Goal: Check status: Check status

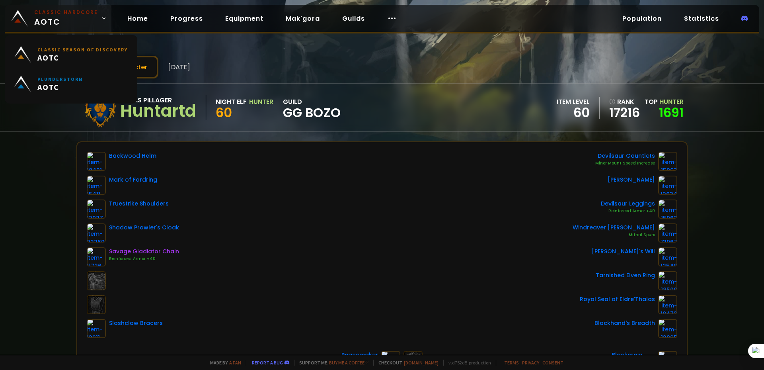
click at [68, 18] on span "Classic Hardcore AOTC" at bounding box center [66, 18] width 64 height 19
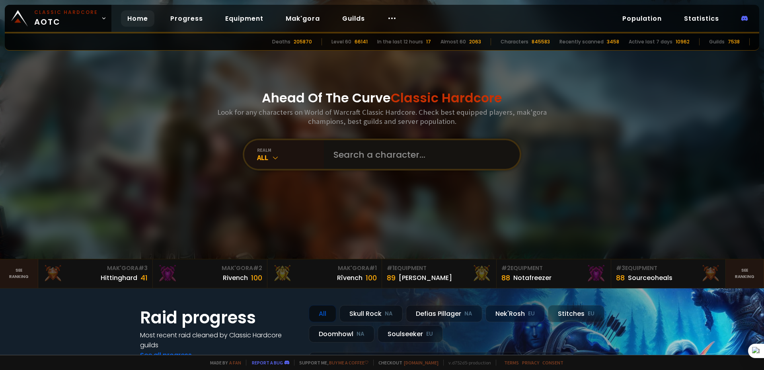
click at [408, 156] on input "text" at bounding box center [419, 154] width 181 height 29
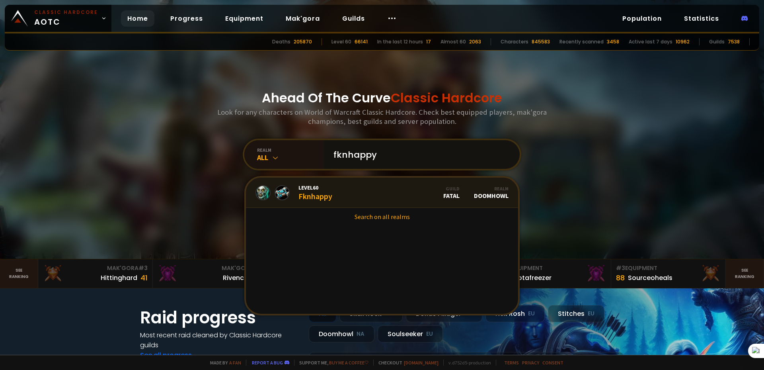
type input "fknhappy"
click at [308, 187] on span "Level 60" at bounding box center [315, 187] width 34 height 7
